Goal: Task Accomplishment & Management: Use online tool/utility

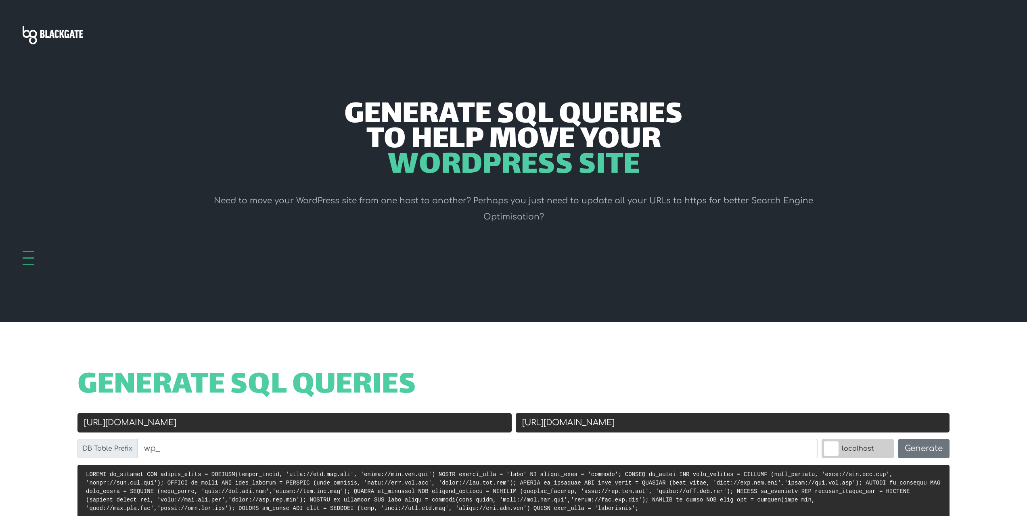
scroll to position [202, 0]
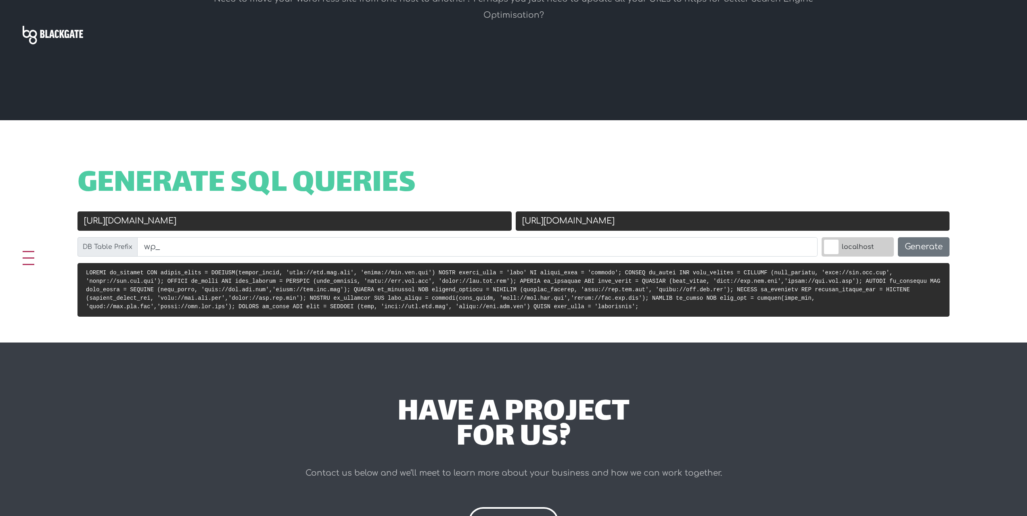
drag, startPoint x: 194, startPoint y: 219, endPoint x: 8, endPoint y: 214, distance: 185.4
click at [8, 214] on div "Generate SQL Queries Old URL http://old.url.com New URL https://new.url.com DB …" at bounding box center [513, 231] width 1027 height 222
paste input "s://spectrans-77.ru"
type input "[URL][DOMAIN_NAME]"
drag, startPoint x: 621, startPoint y: 225, endPoint x: 556, endPoint y: 219, distance: 65.3
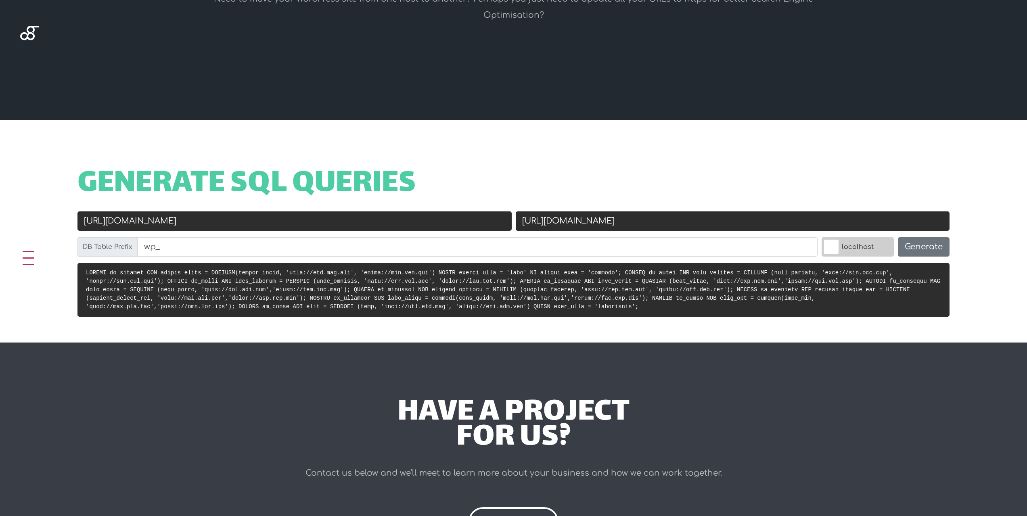
click at [556, 219] on input "https://new.url.com" at bounding box center [733, 221] width 434 height 19
type input "https://спецтранс-77.рф"
click at [916, 245] on button "Generate" at bounding box center [924, 246] width 52 height 19
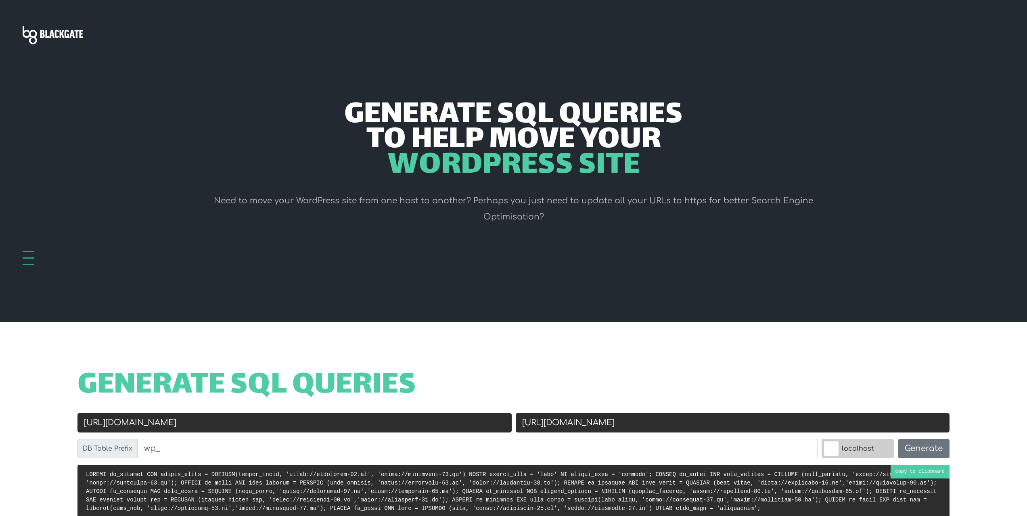
scroll to position [322, 0]
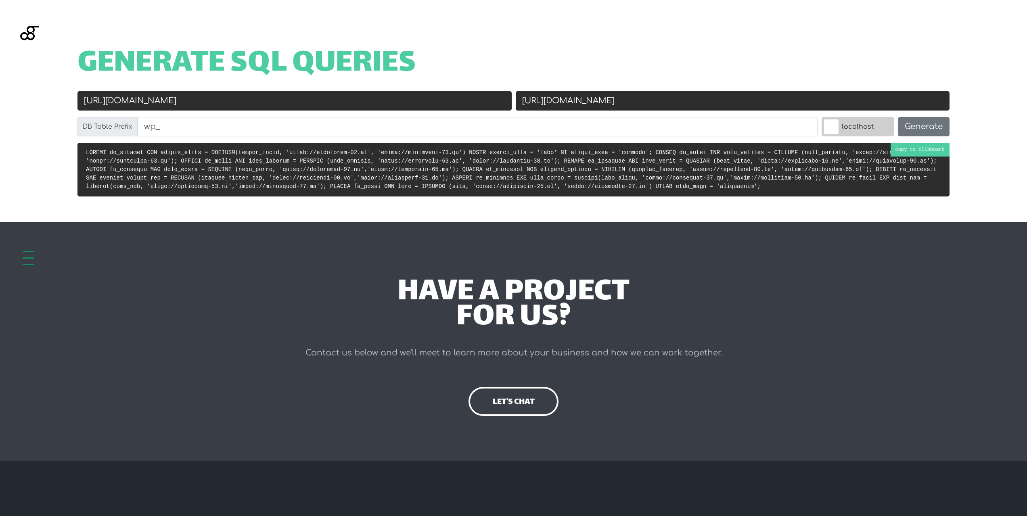
drag, startPoint x: 623, startPoint y: 189, endPoint x: 594, endPoint y: 192, distance: 29.2
click at [594, 192] on pre at bounding box center [514, 170] width 872 height 54
click at [647, 101] on input "https://спецтранс-77.рф" at bounding box center [733, 100] width 434 height 19
paste input "xn---77-5cdy3cljgfh1c.xn--p1ai/"
type input "[URL][DOMAIN_NAME]"
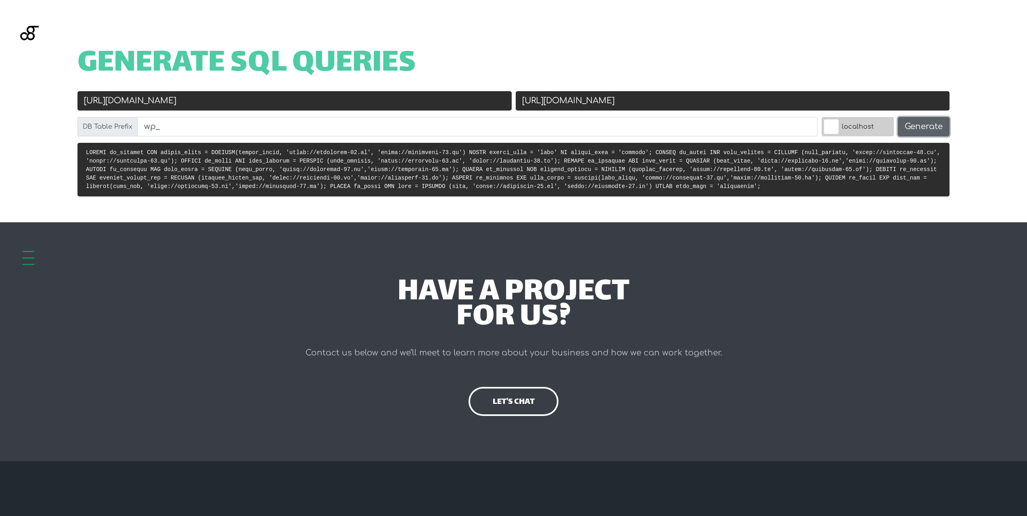
click at [920, 129] on button "Generate" at bounding box center [924, 126] width 52 height 19
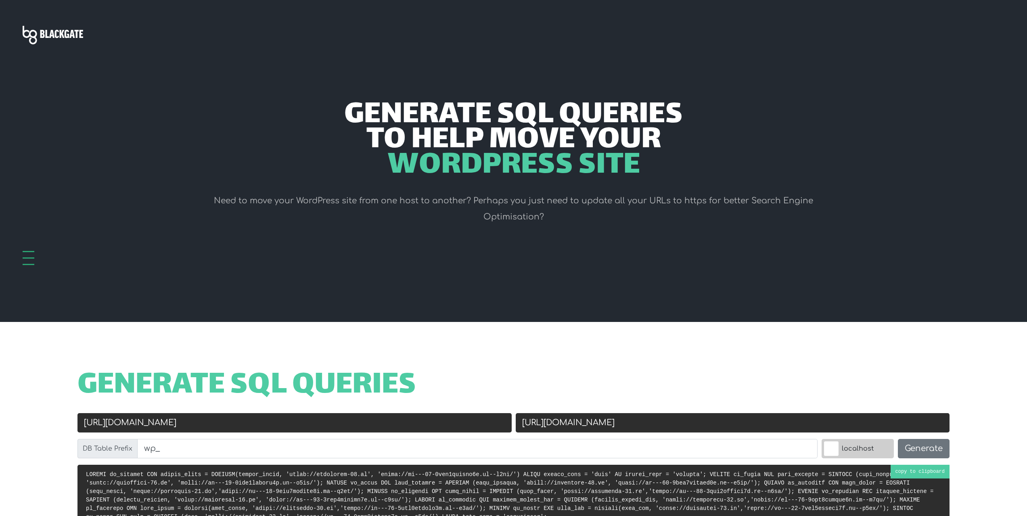
scroll to position [322, 0]
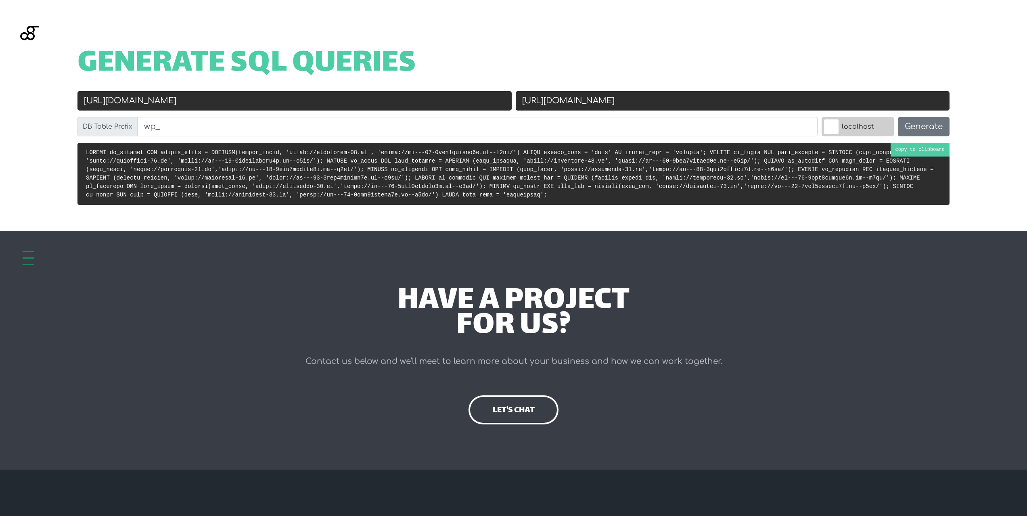
click at [923, 150] on pre at bounding box center [514, 174] width 872 height 62
